Goal: Navigation & Orientation: Find specific page/section

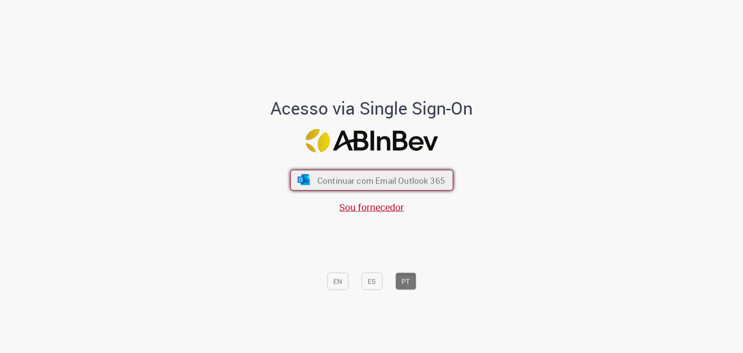
click at [324, 177] on font "Continuar com Email Outlook 365" at bounding box center [381, 180] width 128 height 11
click at [332, 180] on font "Continuar com Email Outlook 365" at bounding box center [381, 180] width 128 height 11
click at [321, 180] on font "Continuar com Email Outlook 365" at bounding box center [381, 180] width 128 height 11
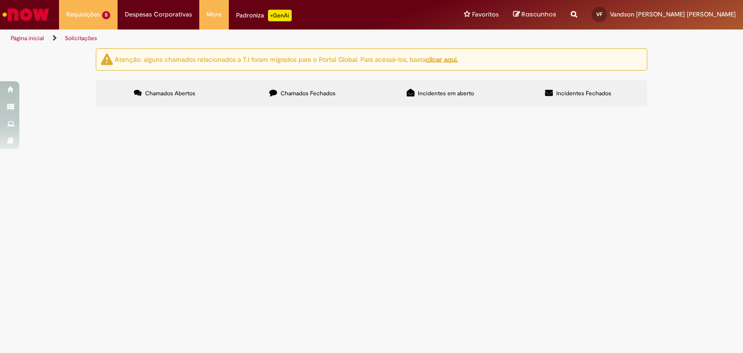
click at [19, 15] on img "Ir para a Homepage" at bounding box center [26, 14] width 50 height 19
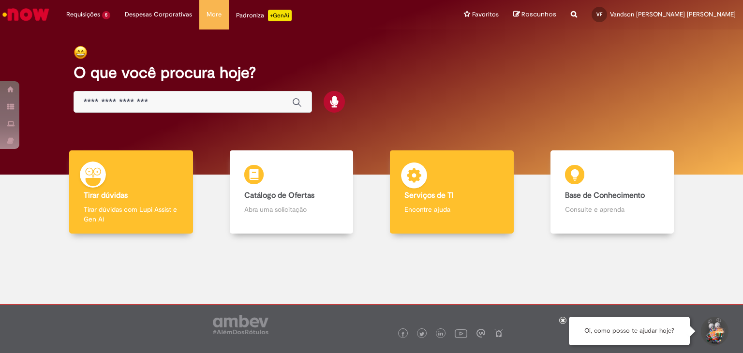
click at [412, 175] on img at bounding box center [414, 177] width 29 height 29
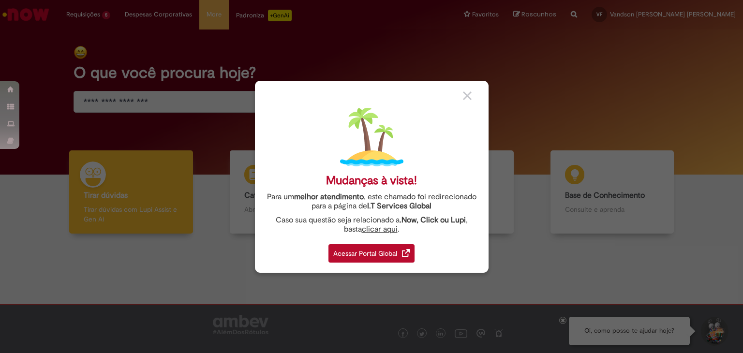
click at [352, 256] on div "Acessar Portal Global" at bounding box center [372, 253] width 86 height 18
click at [359, 251] on div "Acessar Portal Global" at bounding box center [372, 253] width 86 height 18
click at [378, 255] on div "Acessar Portal Global" at bounding box center [372, 253] width 86 height 18
